Goal: Obtain resource: Obtain resource

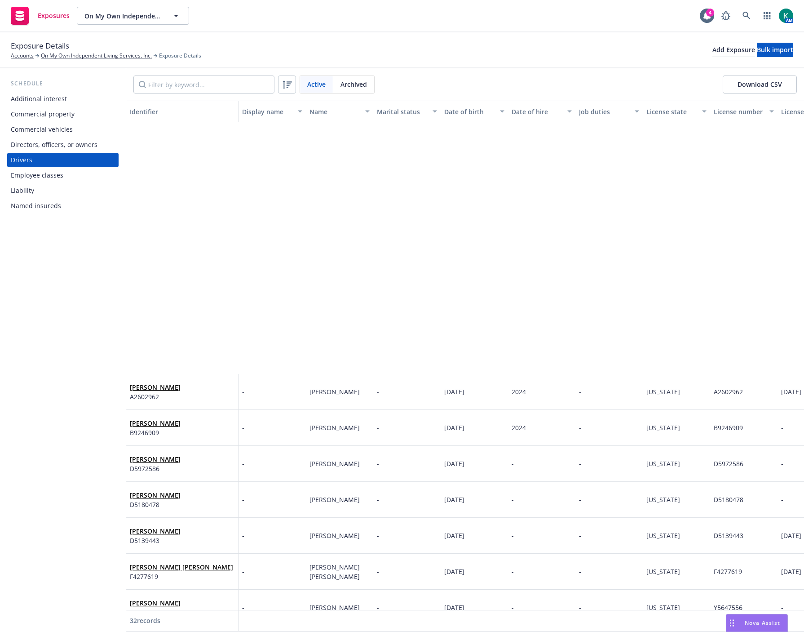
scroll to position [320, 0]
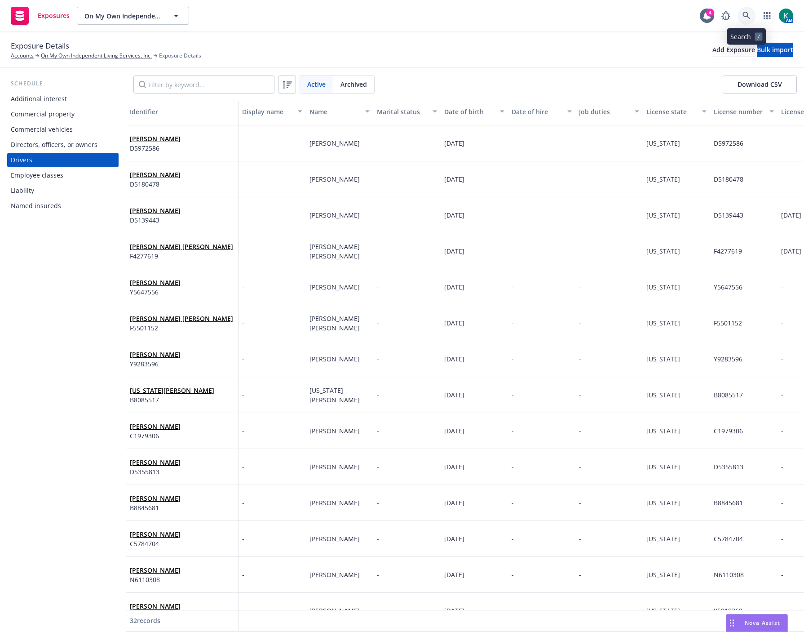
click at [747, 12] on icon at bounding box center [747, 16] width 8 height 8
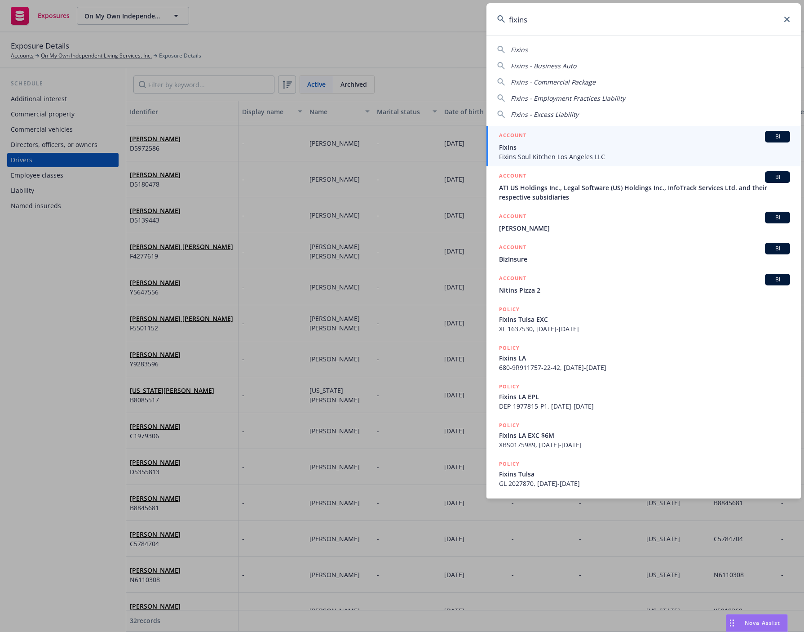
type input "fixins"
click at [581, 150] on span "Fixins" at bounding box center [644, 146] width 291 height 9
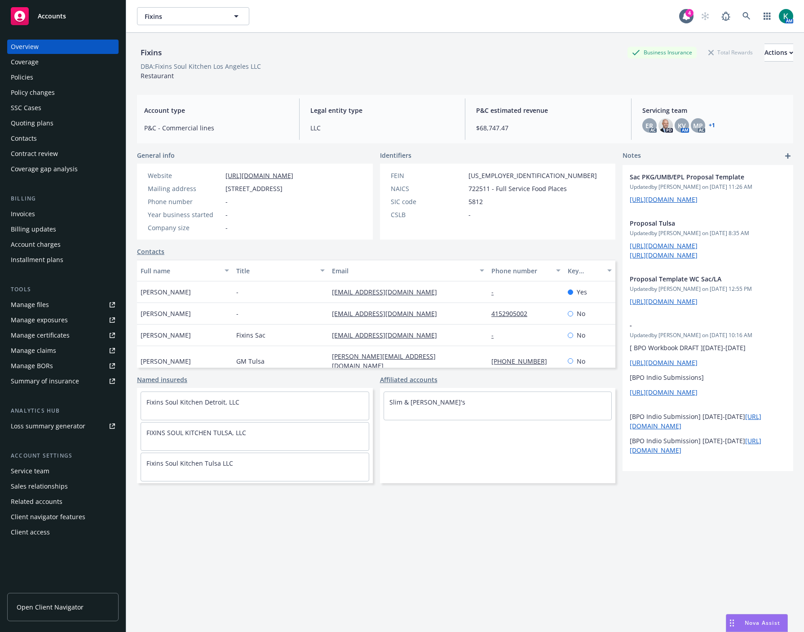
click at [10, 69] on div "Overview Coverage Policies Policy changes SSC Cases Quoting plans Contacts Cont…" at bounding box center [62, 108] width 111 height 137
click at [15, 77] on div "Policies" at bounding box center [22, 77] width 22 height 14
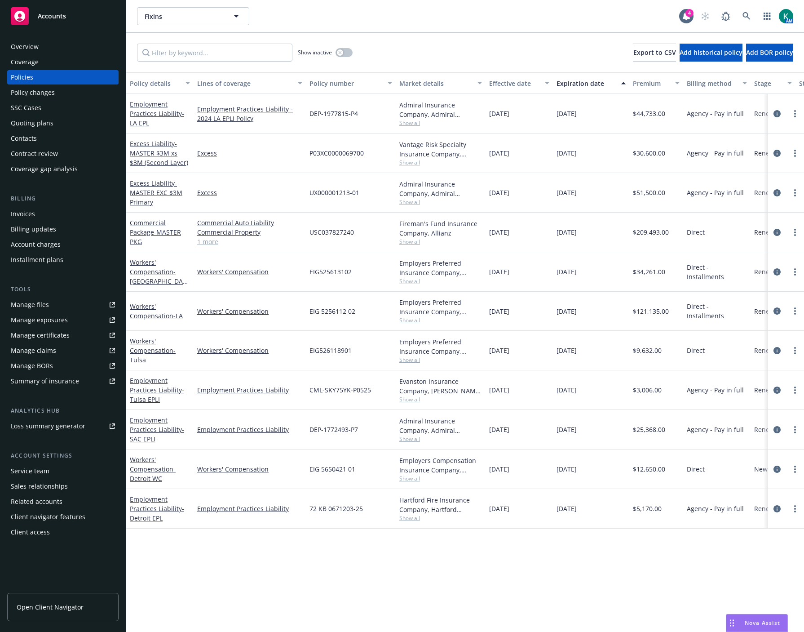
click at [37, 297] on div "Manage files" at bounding box center [30, 304] width 38 height 14
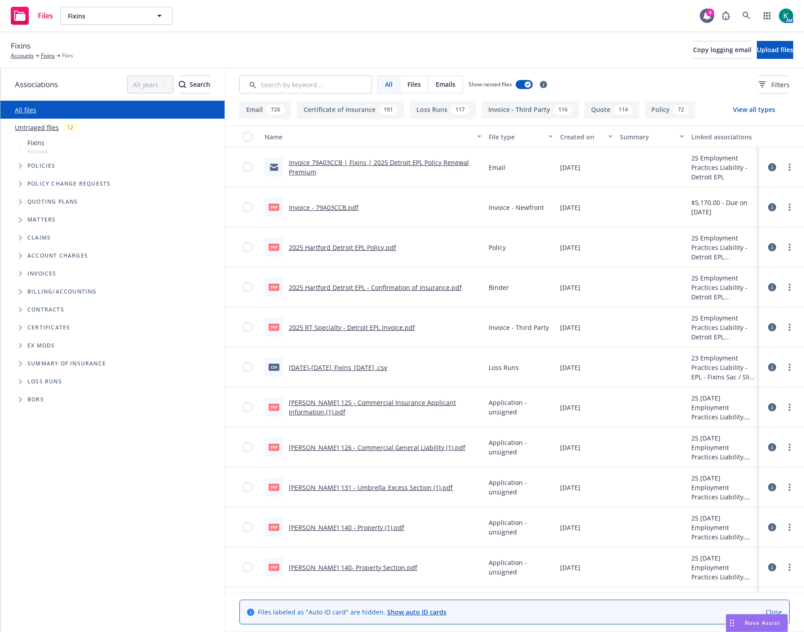
click at [351, 526] on link "ACORD 140 - Property (1).pdf" at bounding box center [346, 527] width 115 height 9
click at [341, 568] on link "ACORD 140- Property Section.pdf" at bounding box center [353, 567] width 129 height 9
